Goal: Information Seeking & Learning: Find specific fact

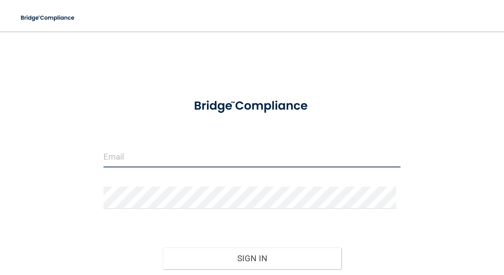
click at [124, 158] on input "email" at bounding box center [252, 156] width 298 height 22
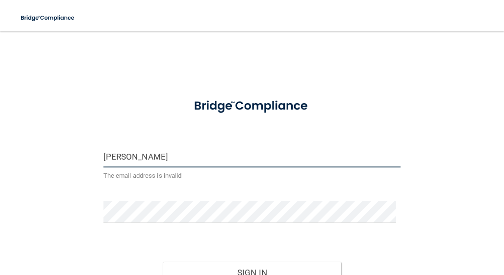
type input "[EMAIL_ADDRESS][DOMAIN_NAME]"
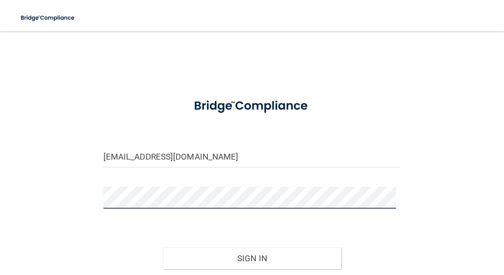
click at [163, 247] on button "Sign In" at bounding box center [252, 258] width 178 height 22
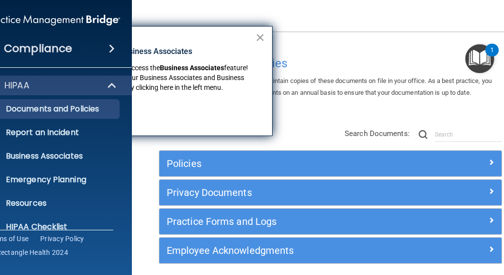
click at [262, 36] on button "×" at bounding box center [259, 37] width 9 height 16
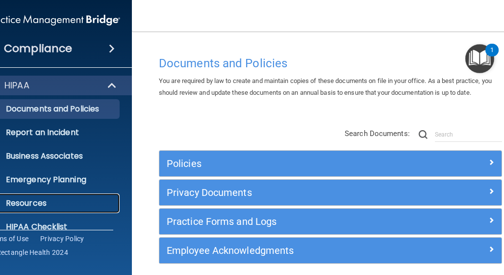
click at [37, 201] on p "Resources" at bounding box center [48, 203] width 134 height 10
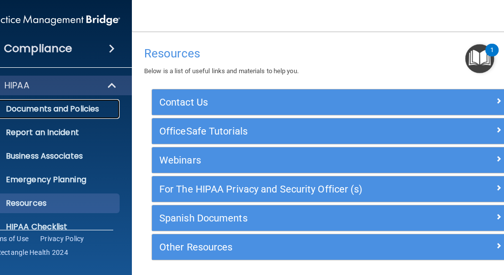
click at [45, 107] on p "Documents and Policies" at bounding box center [48, 109] width 134 height 10
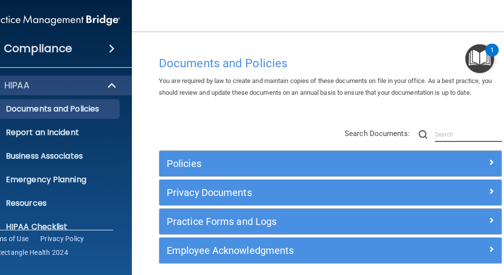
click at [437, 130] on input "text" at bounding box center [468, 134] width 67 height 15
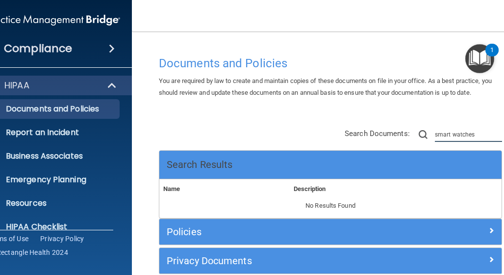
type input "smart watches"
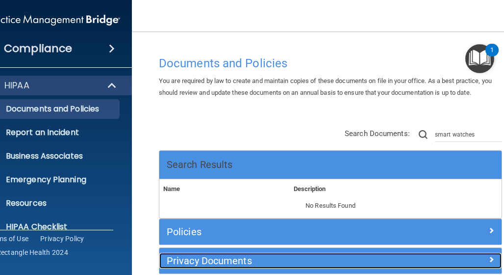
click at [489, 257] on span at bounding box center [491, 259] width 6 height 12
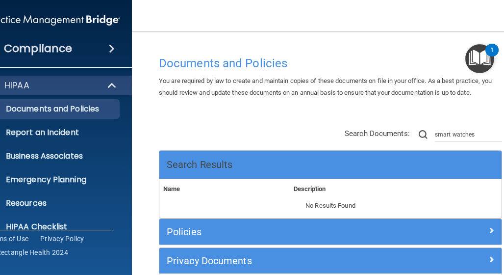
click at [490, 53] on div "1" at bounding box center [491, 56] width 3 height 13
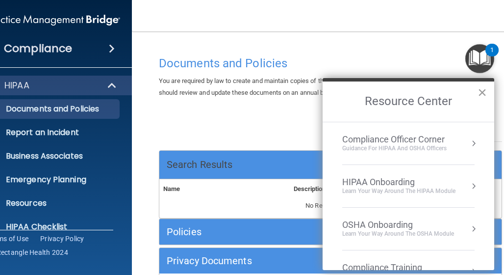
click at [483, 91] on button "×" at bounding box center [482, 92] width 9 height 16
